Goal: Task Accomplishment & Management: Manage account settings

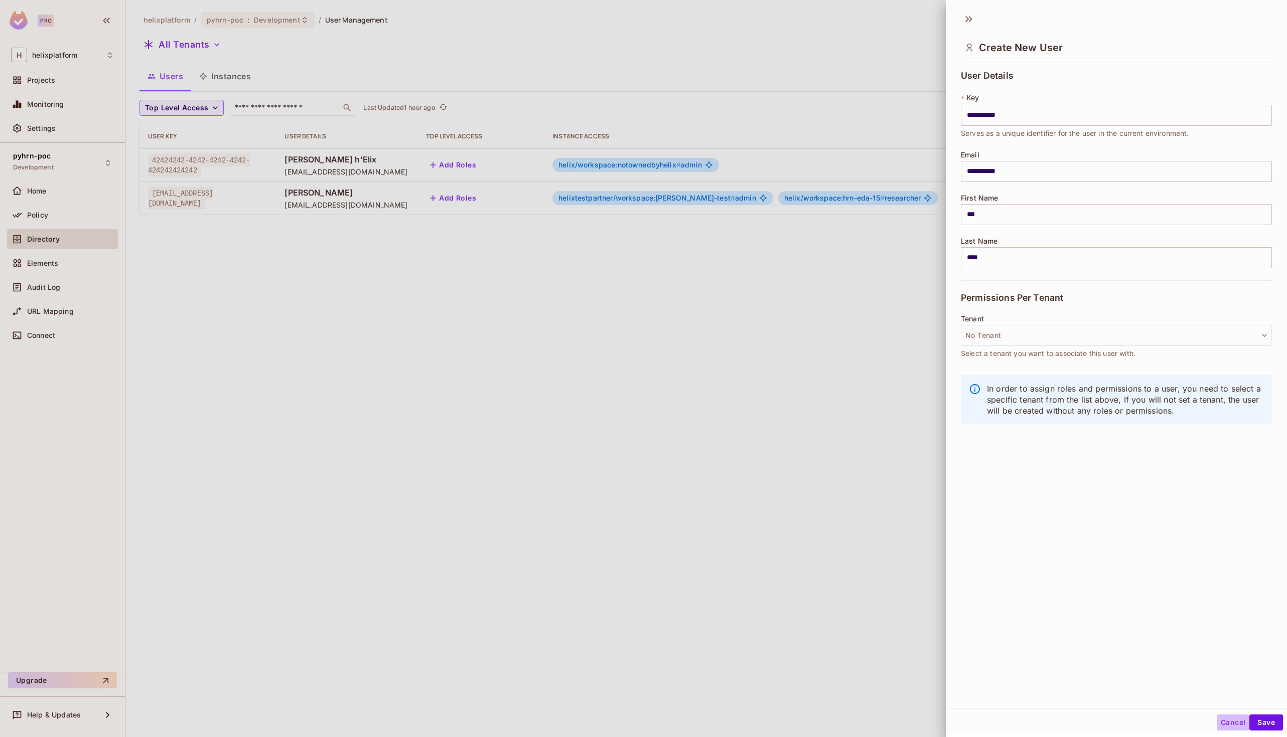
click at [1230, 722] on button "Cancel" at bounding box center [1233, 723] width 33 height 16
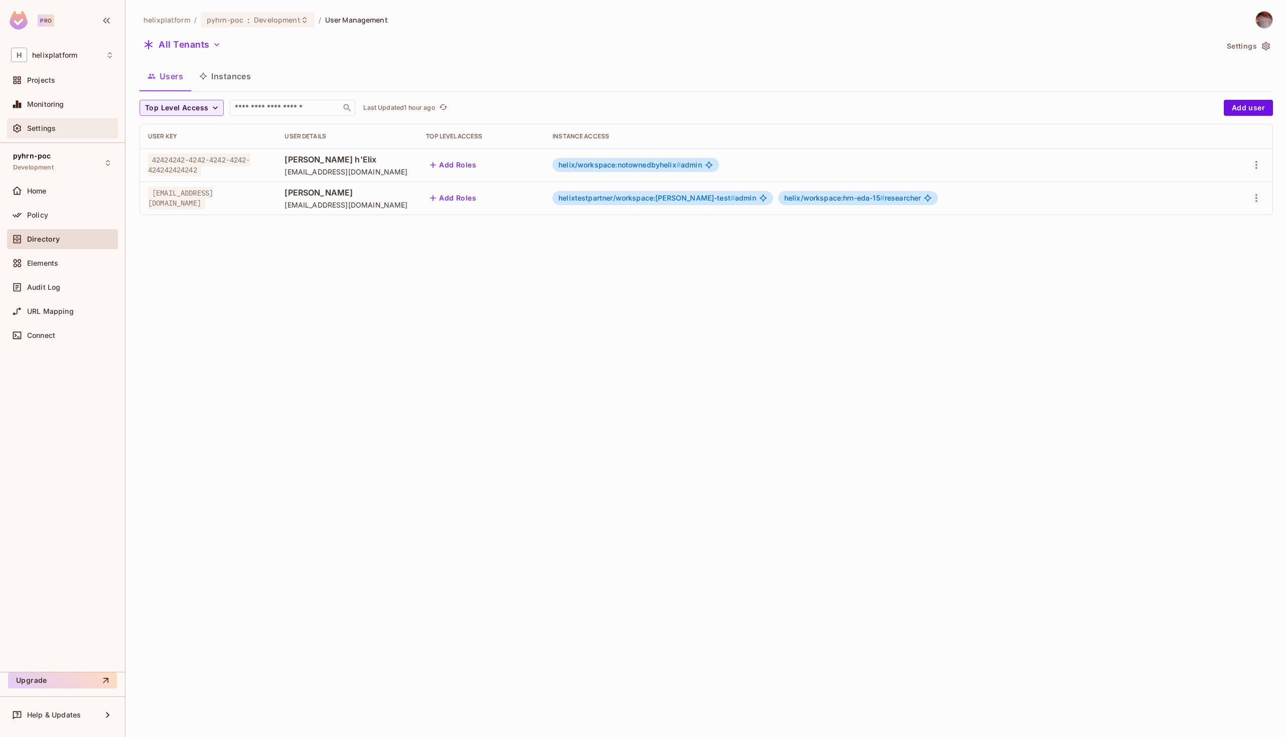
click at [38, 125] on span "Settings" at bounding box center [41, 128] width 29 height 8
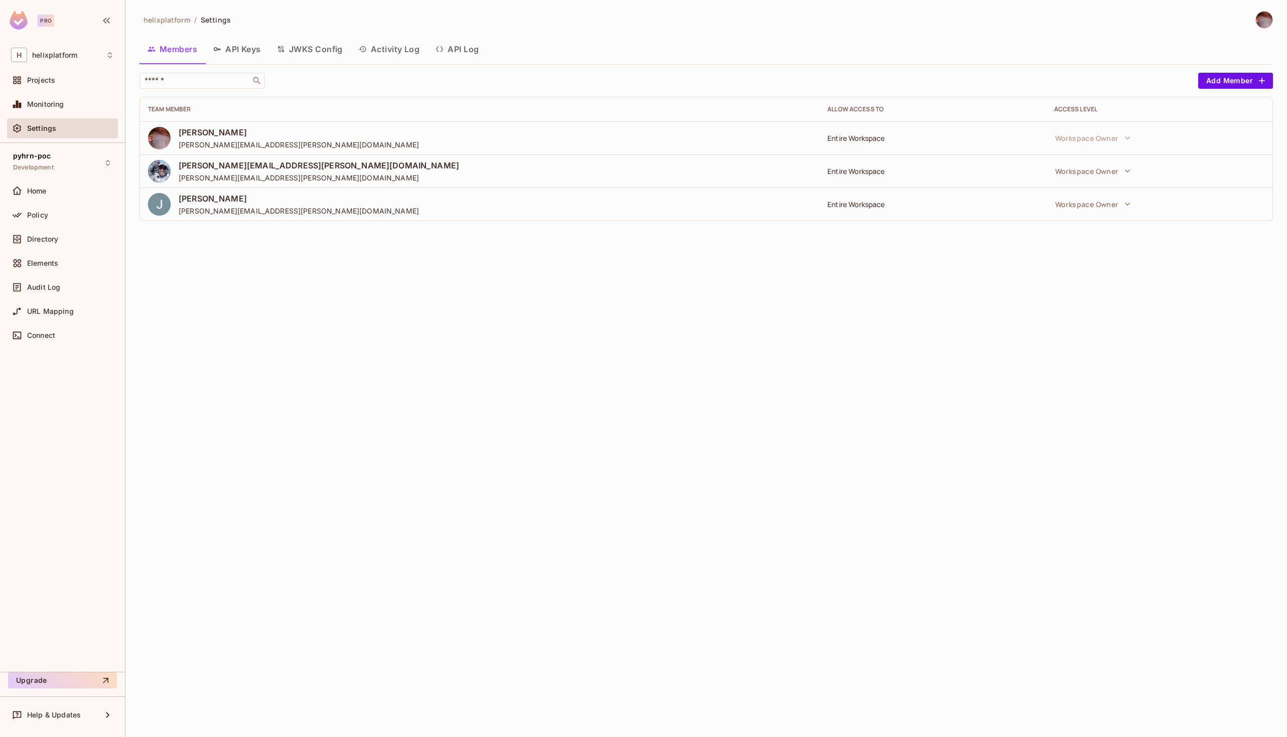
click at [864, 137] on div "Entire Workspace" at bounding box center [932, 138] width 210 height 10
click at [1126, 173] on icon "button" at bounding box center [1127, 171] width 10 height 10
click at [936, 190] on div at bounding box center [643, 368] width 1287 height 737
click at [45, 79] on span "Projects" at bounding box center [41, 80] width 28 height 8
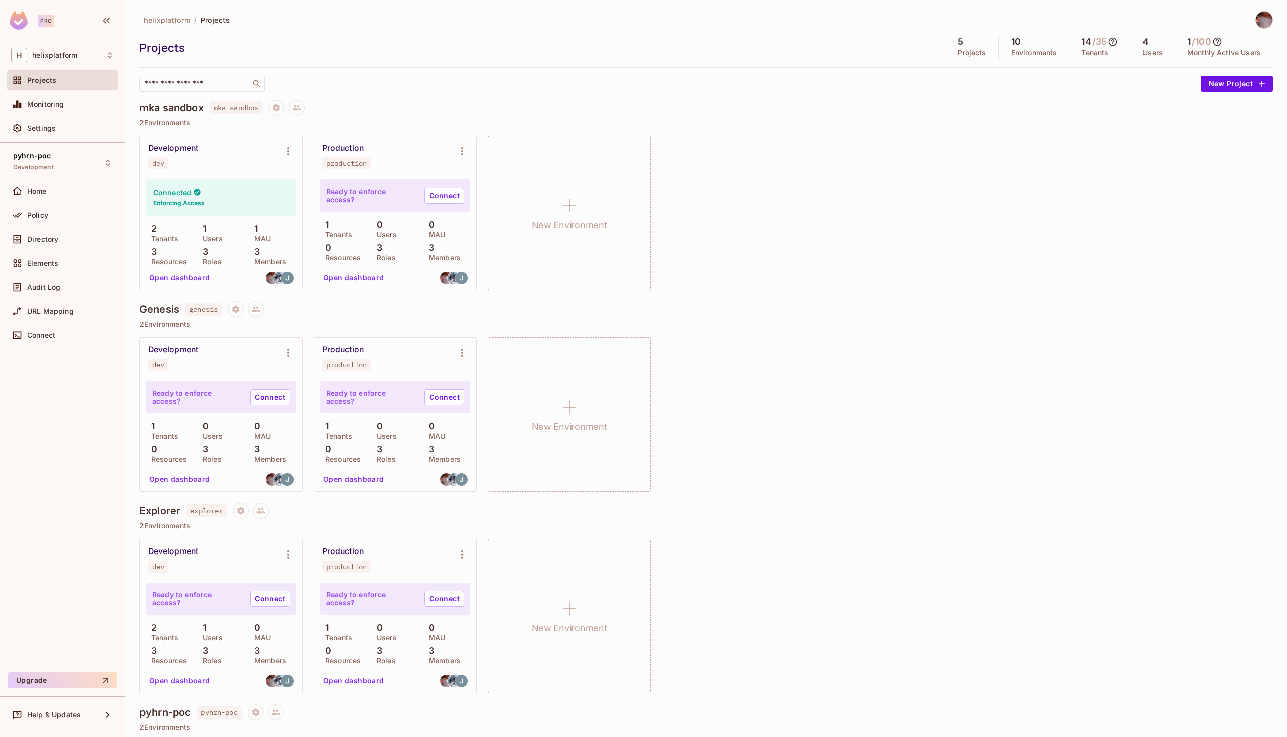
click at [356, 276] on button "Open dashboard" at bounding box center [353, 278] width 69 height 16
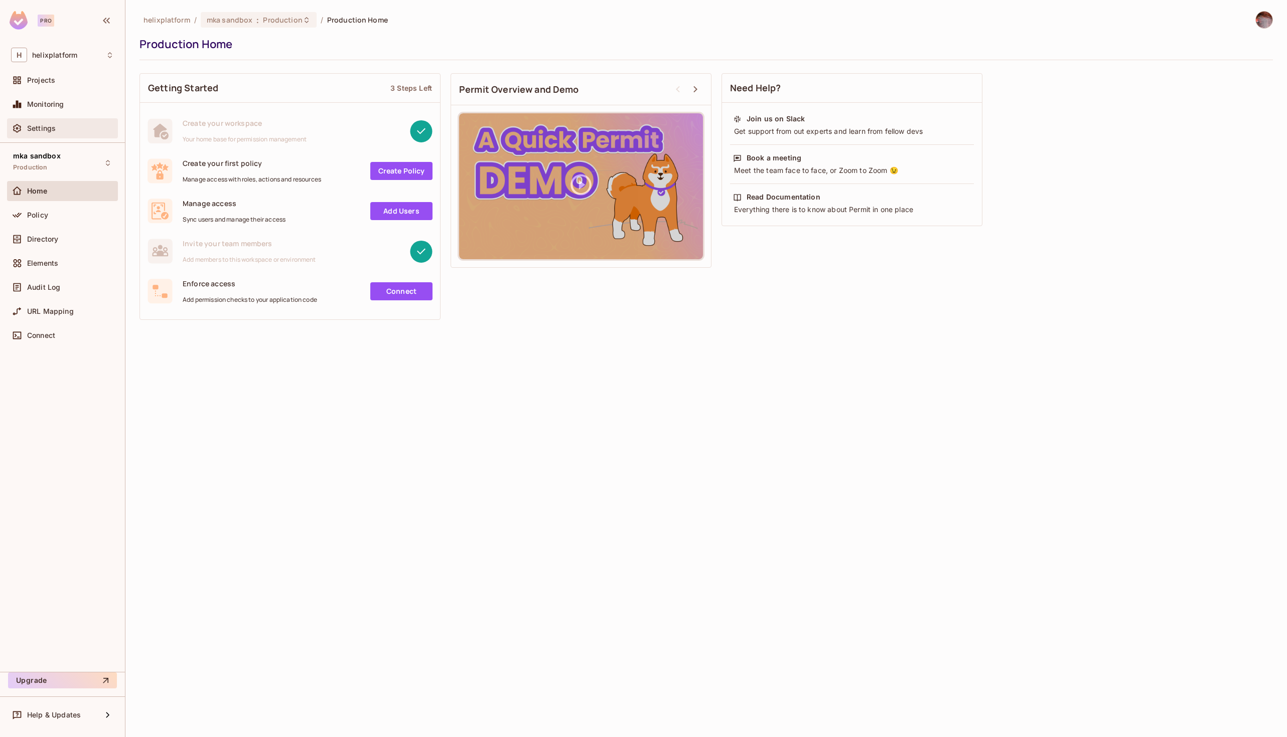
click at [60, 126] on div "Settings" at bounding box center [70, 128] width 87 height 8
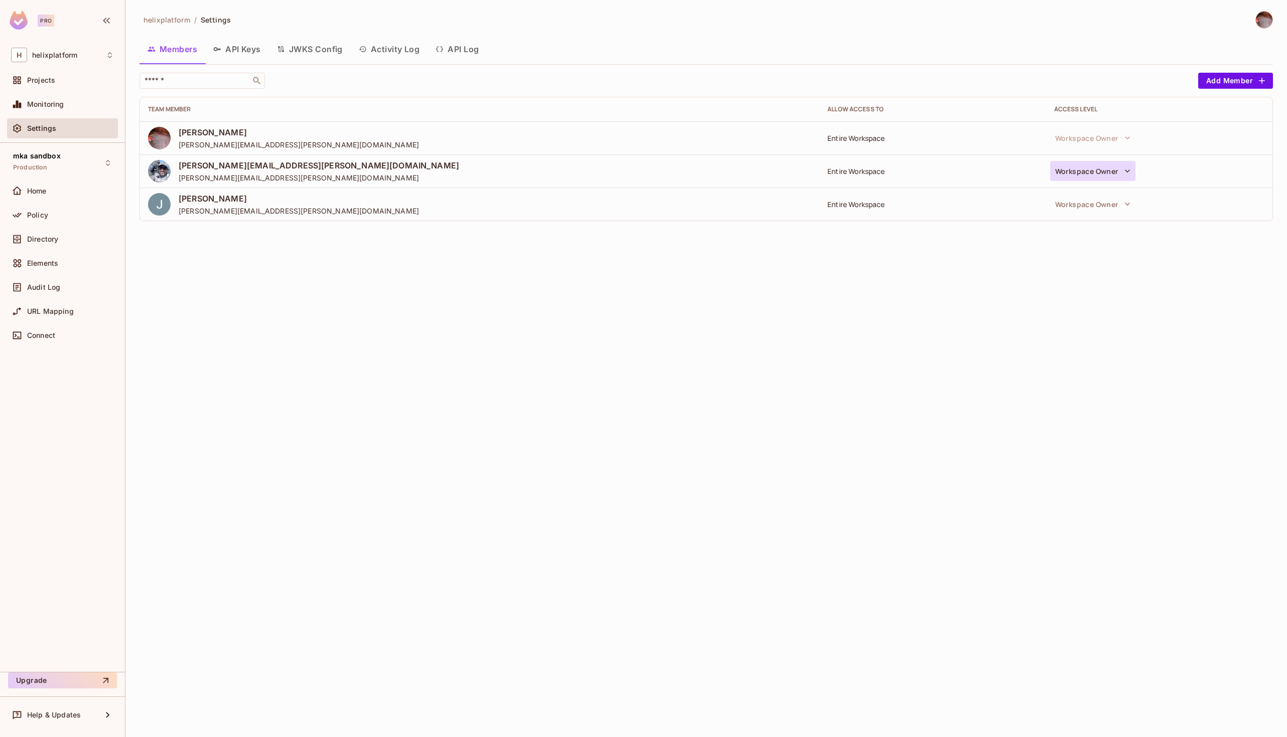
click at [1129, 170] on icon "button" at bounding box center [1127, 171] width 10 height 10
click at [935, 154] on div at bounding box center [643, 368] width 1287 height 737
click at [856, 129] on td "Entire Workspace" at bounding box center [932, 137] width 226 height 33
click at [825, 141] on td "Entire Workspace" at bounding box center [932, 137] width 226 height 33
click at [857, 140] on div "Entire Workspace" at bounding box center [932, 138] width 210 height 10
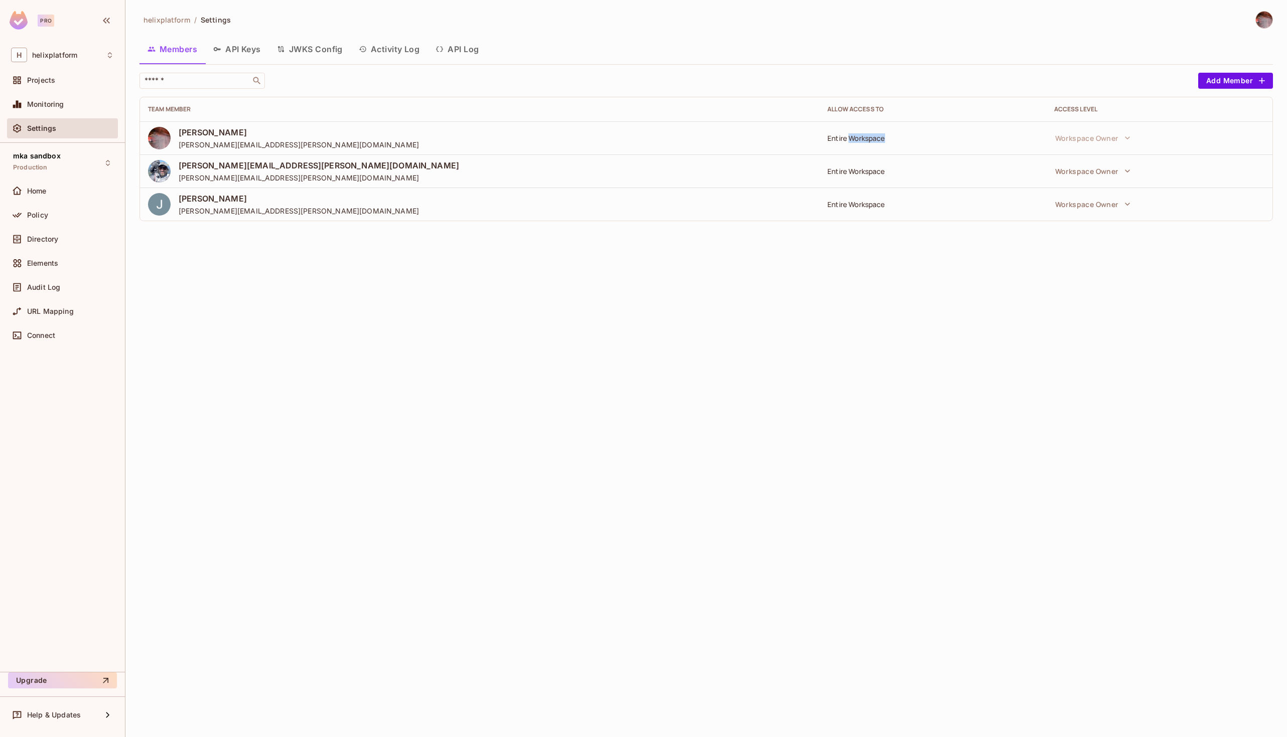
click at [857, 140] on div "Entire Workspace" at bounding box center [932, 138] width 210 height 10
click at [845, 133] on div "Entire Workspace" at bounding box center [932, 138] width 210 height 10
click at [1226, 68] on div "helixplatform / Settings Members API Keys JWKS Config Activity Log API Log ​ Ad…" at bounding box center [705, 120] width 1133 height 218
click at [1227, 76] on button "Add Member" at bounding box center [1235, 81] width 75 height 16
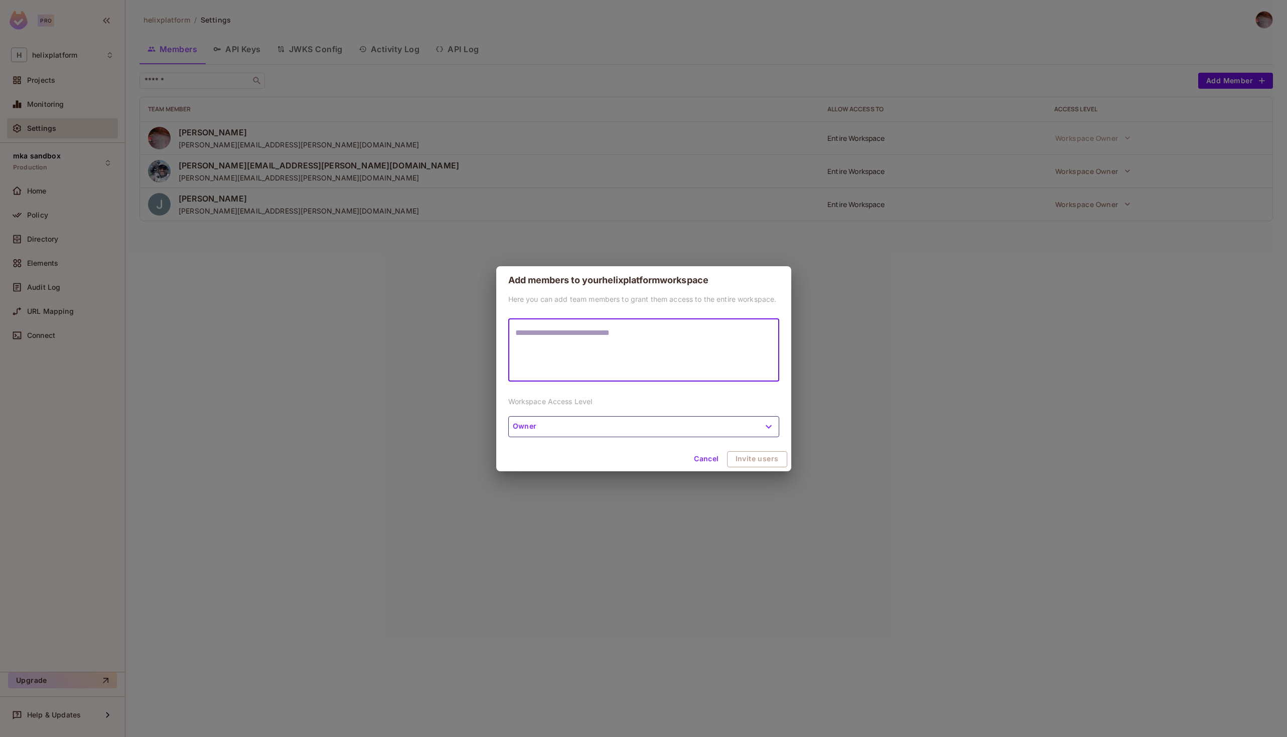
click at [579, 421] on div "Here you can add team members to grant them access to the entire workspace. * ​…" at bounding box center [643, 370] width 295 height 153
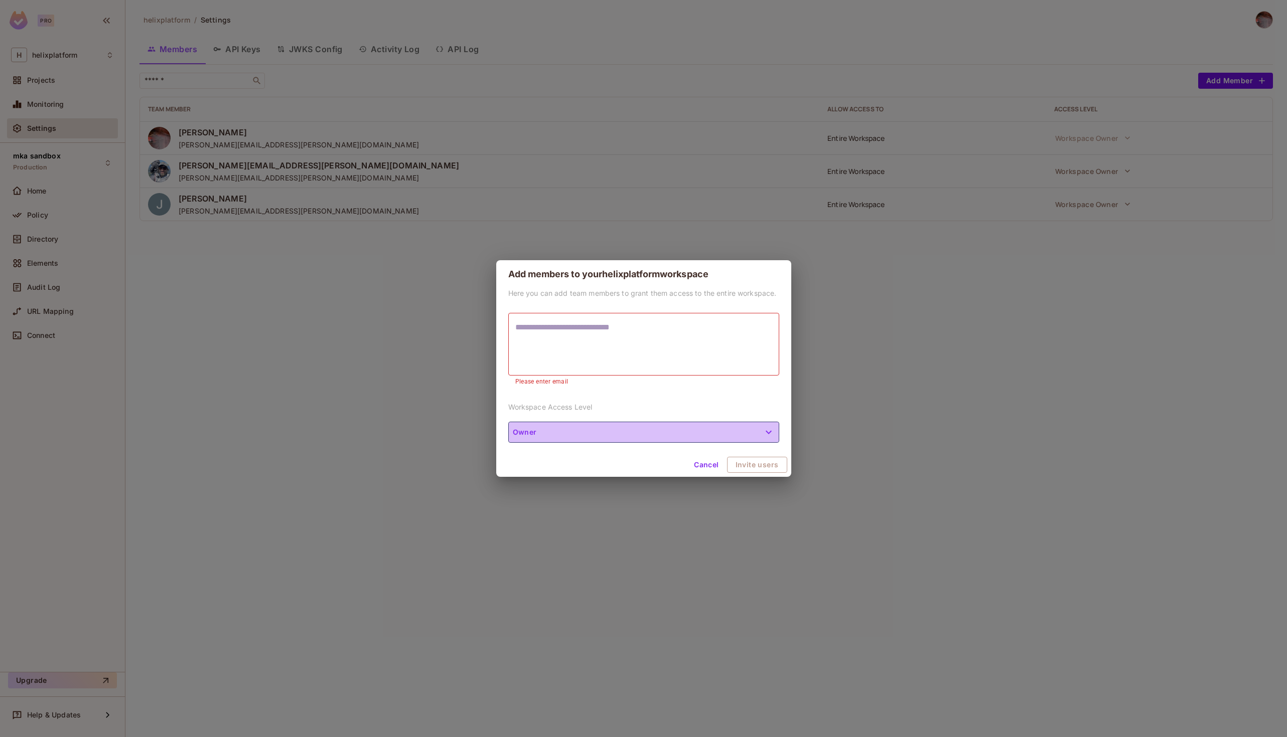
click at [590, 431] on button "Owner" at bounding box center [643, 432] width 271 height 21
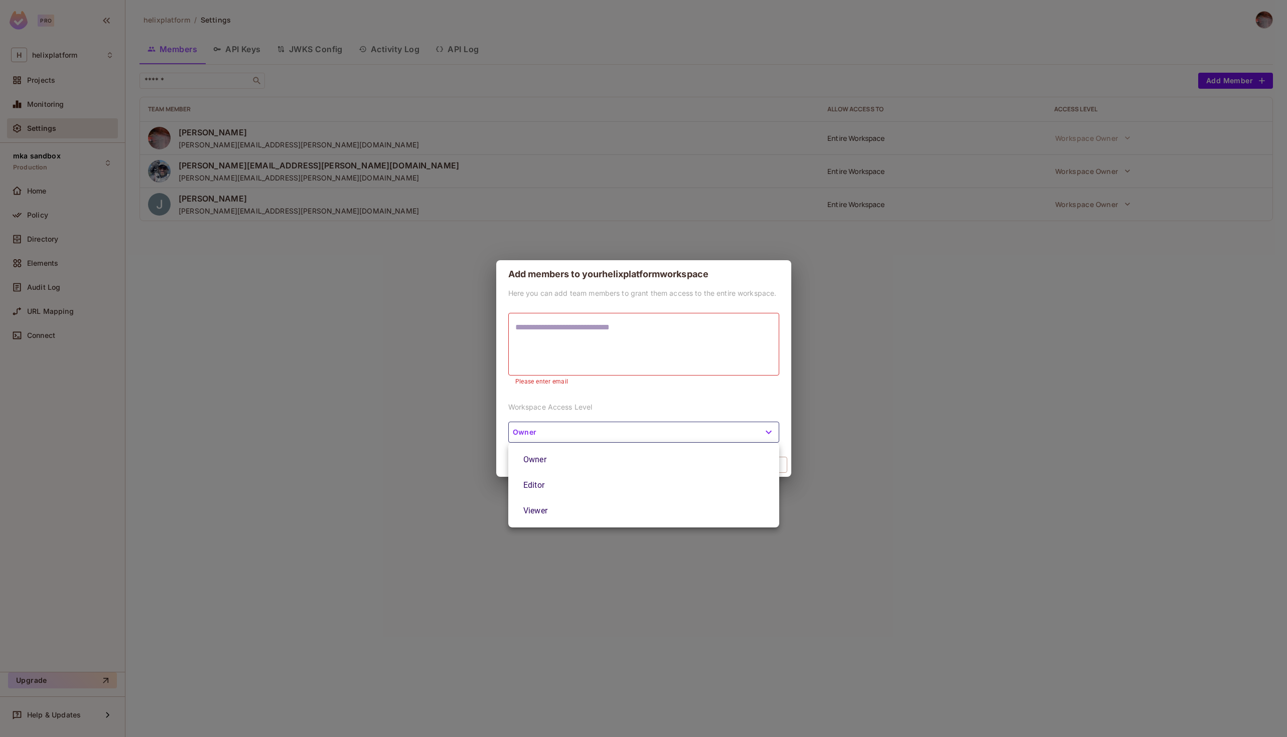
click at [575, 403] on div at bounding box center [643, 368] width 1287 height 737
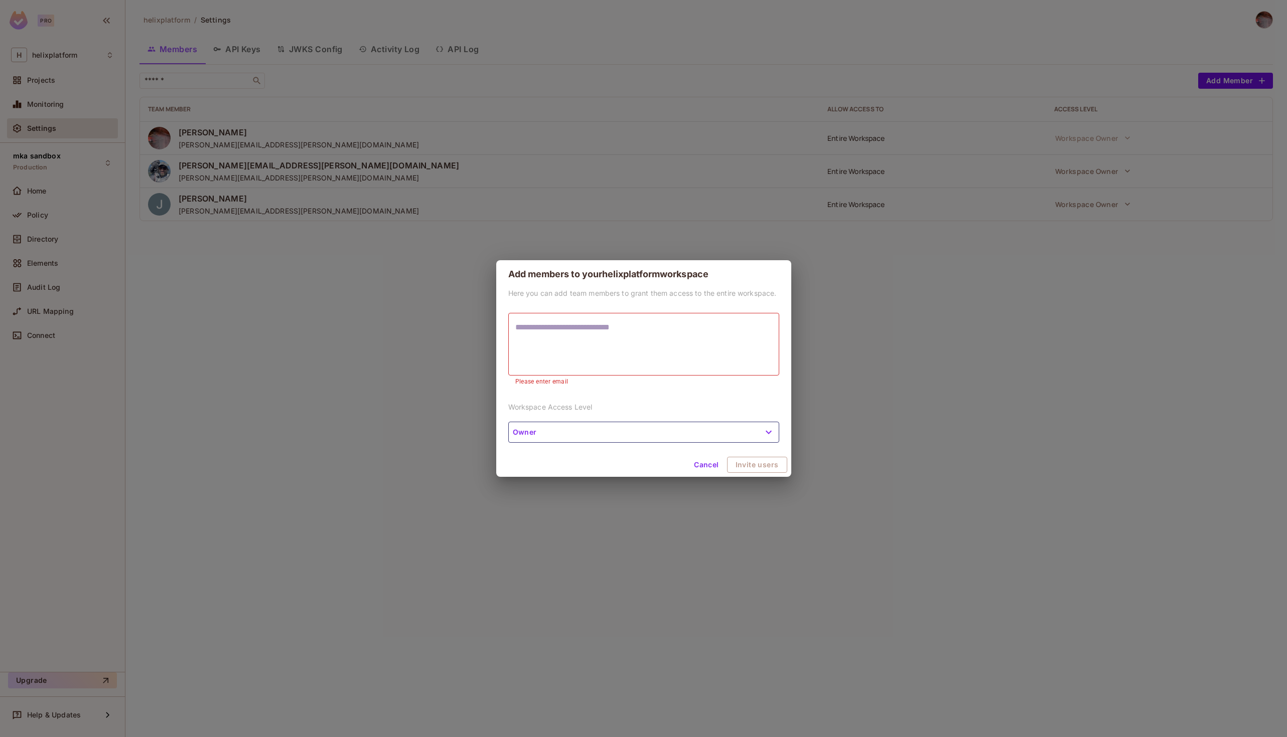
click at [666, 436] on button "Owner" at bounding box center [643, 432] width 271 height 21
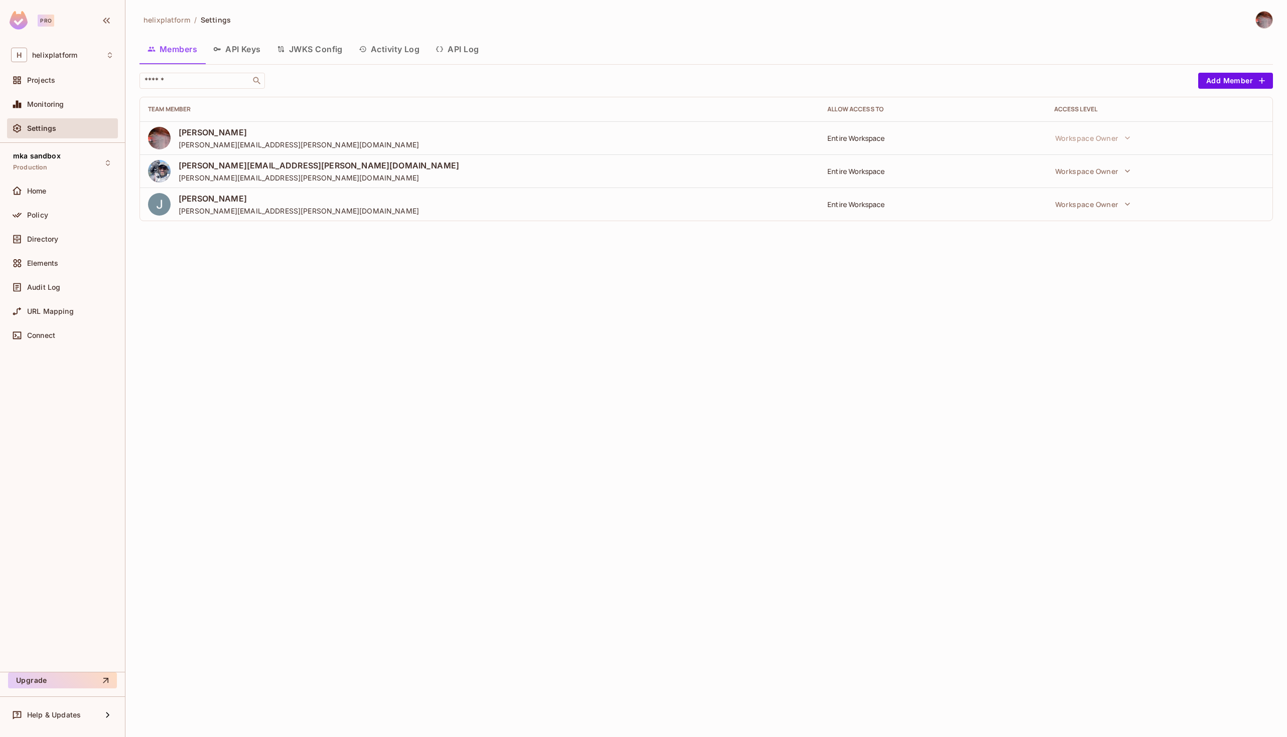
click at [822, 129] on td "Entire Workspace" at bounding box center [932, 137] width 226 height 33
